Goal: Navigation & Orientation: Find specific page/section

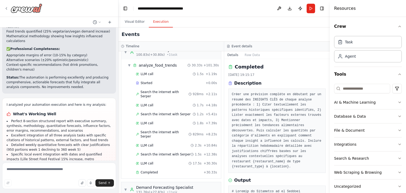
click at [9, 6] on div at bounding box center [23, 8] width 38 height 10
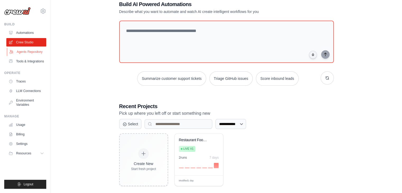
click at [28, 51] on link "Agents Repository" at bounding box center [27, 52] width 40 height 8
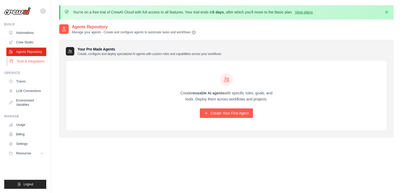
click at [34, 62] on link "Tools & Integrations" at bounding box center [27, 61] width 40 height 8
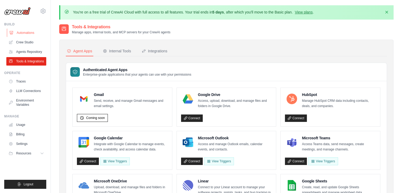
click at [27, 36] on link "Automations" at bounding box center [27, 33] width 40 height 8
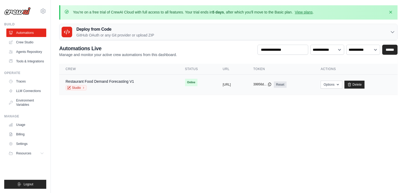
click at [272, 84] on icon at bounding box center [270, 84] width 4 height 4
click at [81, 86] on link "Studio" at bounding box center [76, 87] width 21 height 5
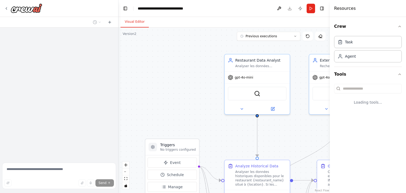
click at [3, 11] on div at bounding box center [59, 8] width 118 height 17
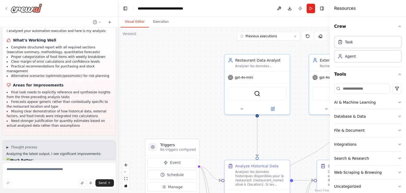
click at [14, 8] on img at bounding box center [27, 8] width 32 height 10
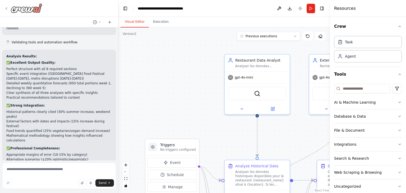
scroll to position [1428, 0]
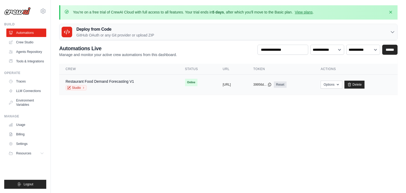
click at [126, 79] on div "Restaurant Food Demand Forecasting V1" at bounding box center [100, 81] width 69 height 5
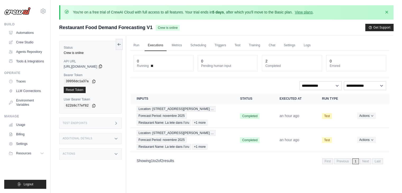
click at [103, 66] on icon at bounding box center [100, 66] width 4 height 4
